Goal: Task Accomplishment & Management: Complete application form

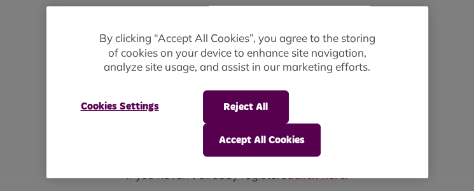
scroll to position [21, 0]
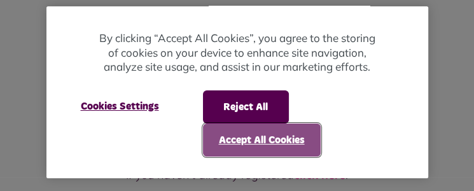
click at [255, 137] on button "Accept All Cookies" at bounding box center [262, 139] width 118 height 33
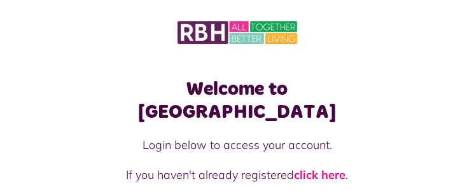
scroll to position [64, 0]
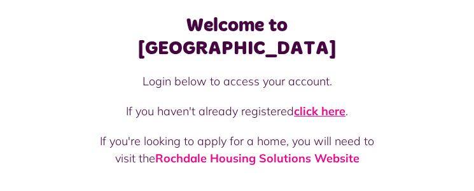
click at [311, 104] on link "click here" at bounding box center [320, 111] width 52 height 15
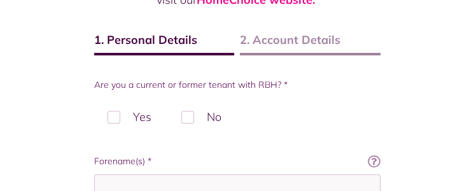
scroll to position [191, 0]
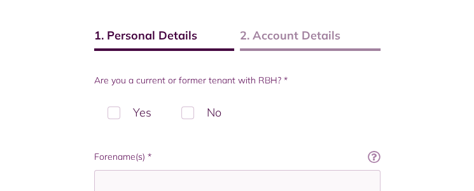
click at [185, 111] on label "No" at bounding box center [201, 113] width 67 height 38
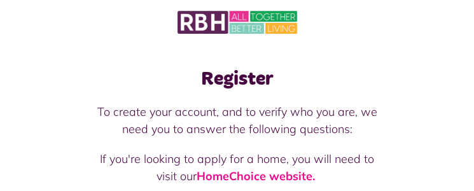
scroll to position [0, 0]
